Goal: Transaction & Acquisition: Purchase product/service

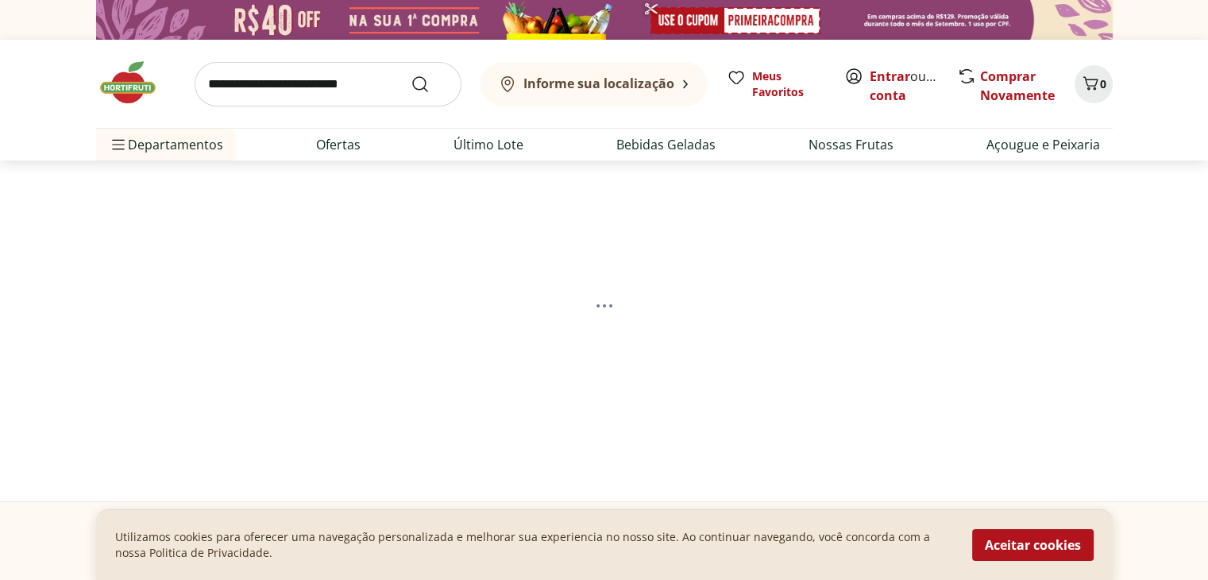
select select "**********"
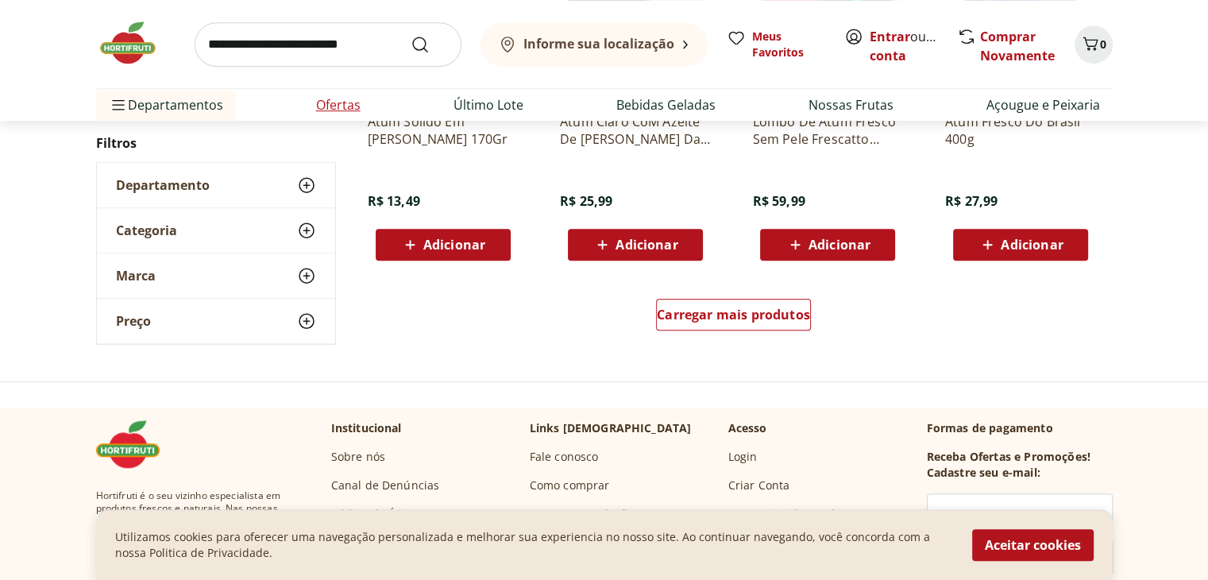
scroll to position [1112, 0]
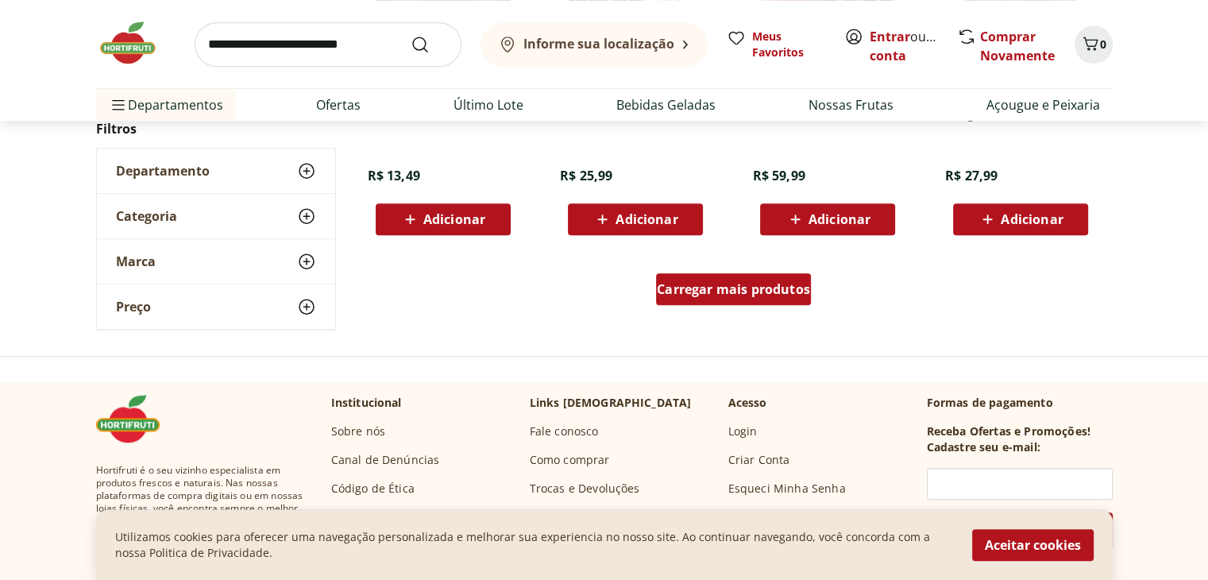
click at [716, 304] on link "Carregar mais produtos" at bounding box center [733, 292] width 155 height 38
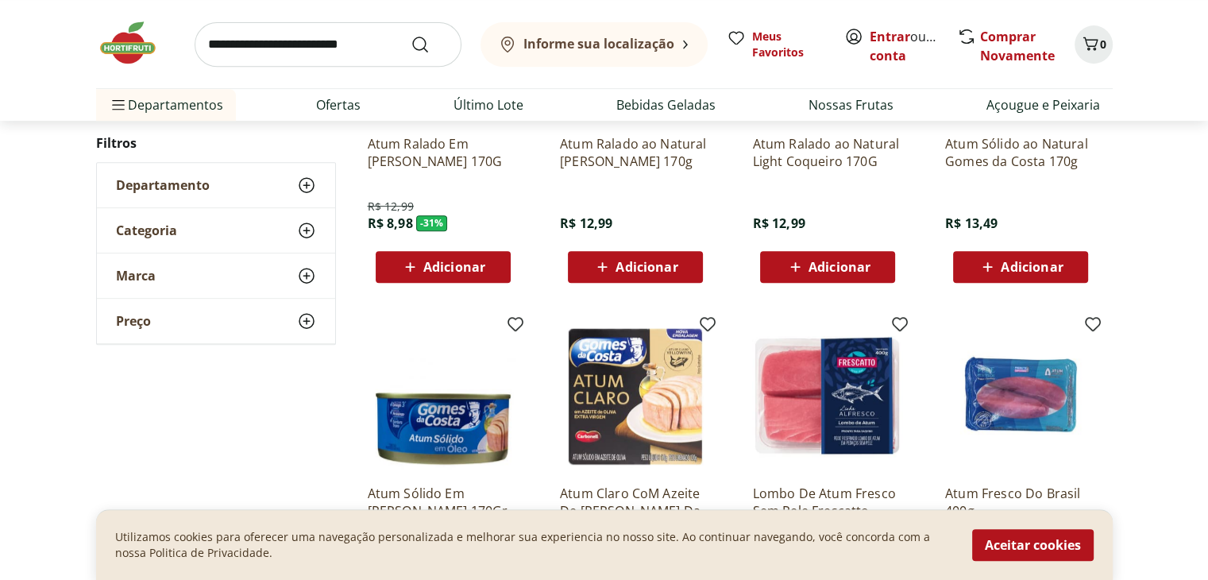
scroll to position [476, 0]
